Goal: Information Seeking & Learning: Learn about a topic

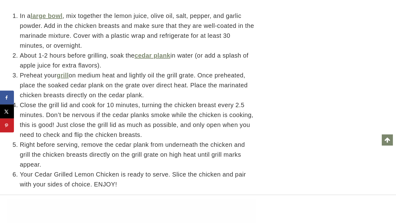
scroll to position [5518, 0]
